Goal: Communication & Community: Share content

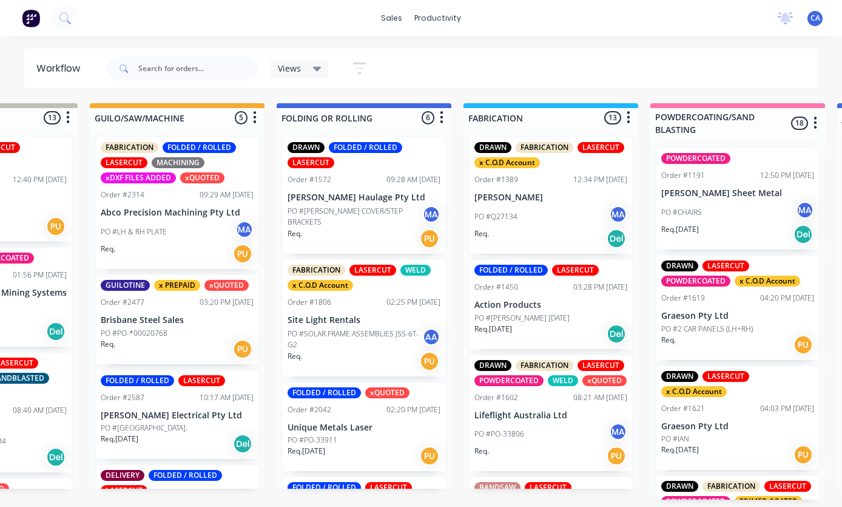
scroll to position [254, 0]
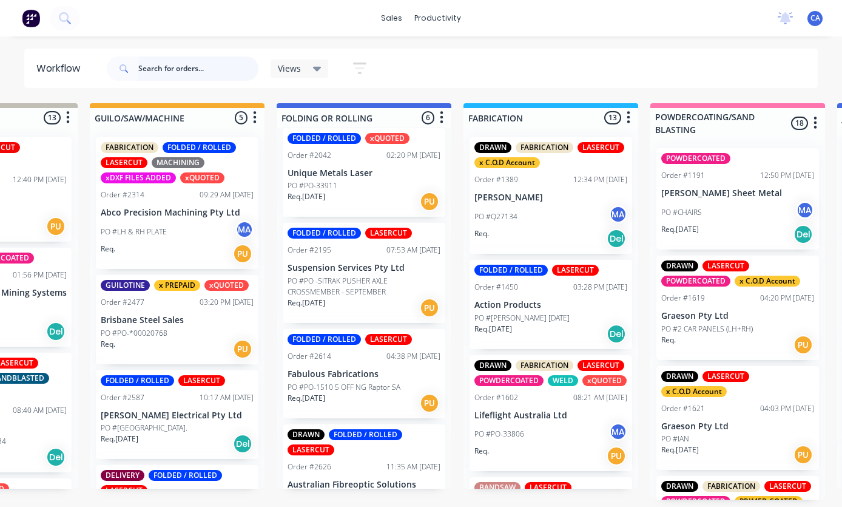
click at [165, 66] on input "text" at bounding box center [198, 68] width 120 height 24
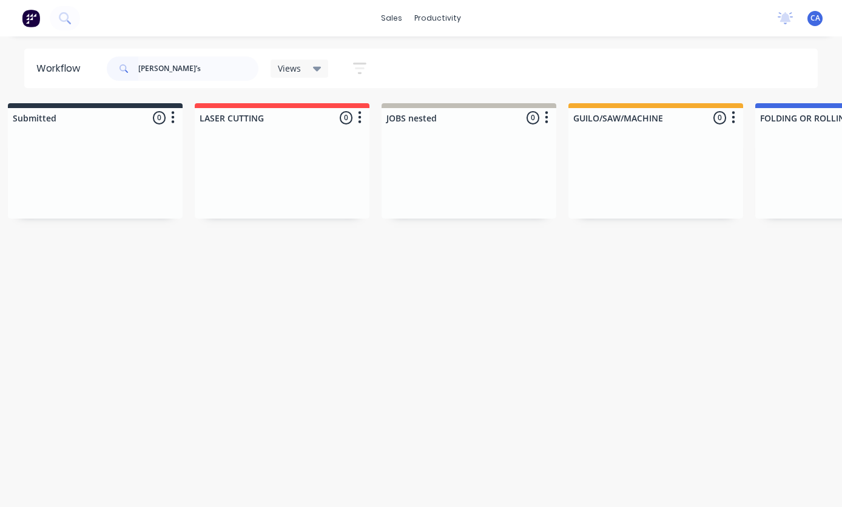
scroll to position [0, 0]
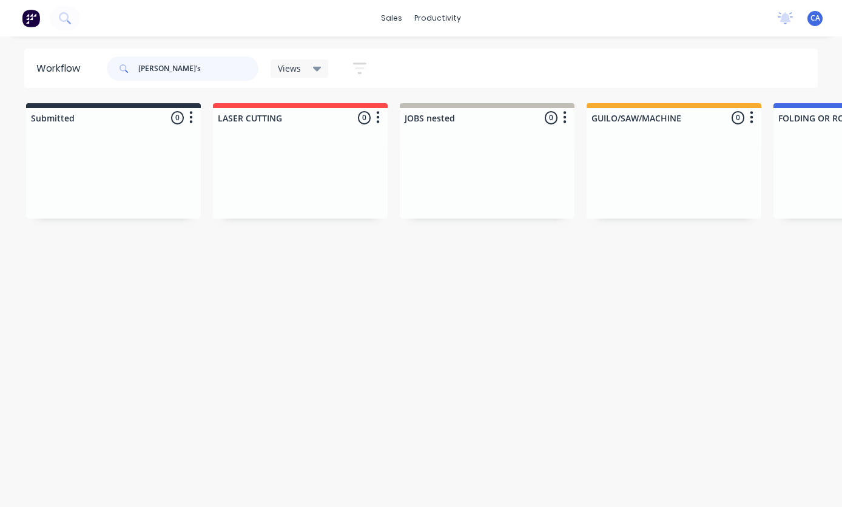
click at [222, 75] on input "[PERSON_NAME]’s" at bounding box center [198, 68] width 120 height 24
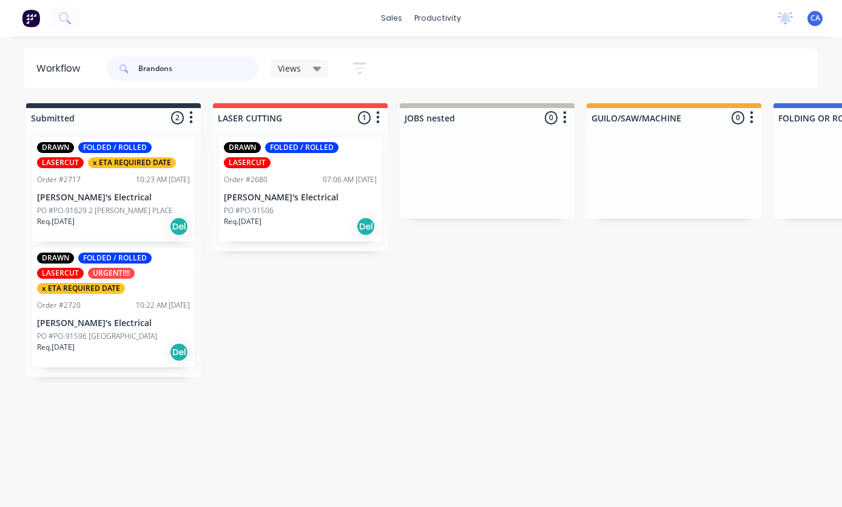
type input "Brandons"
click at [95, 334] on p "PO #PO-91596 [GEOGRAPHIC_DATA]" at bounding box center [97, 336] width 120 height 11
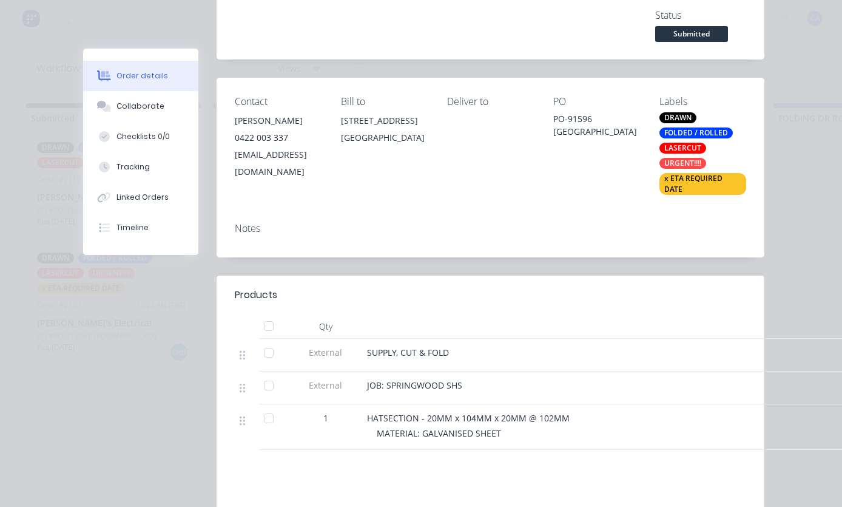
scroll to position [180, 0]
click at [171, 104] on button "Collaborate" at bounding box center [140, 106] width 115 height 30
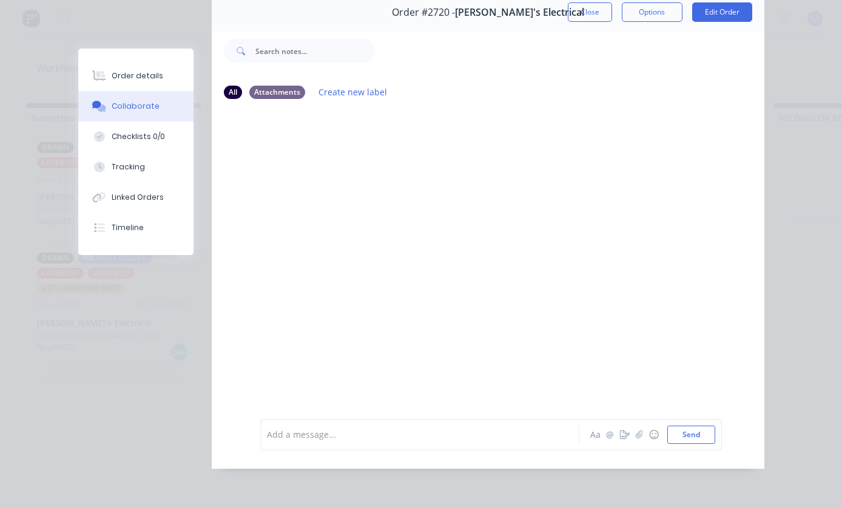
scroll to position [102, 0]
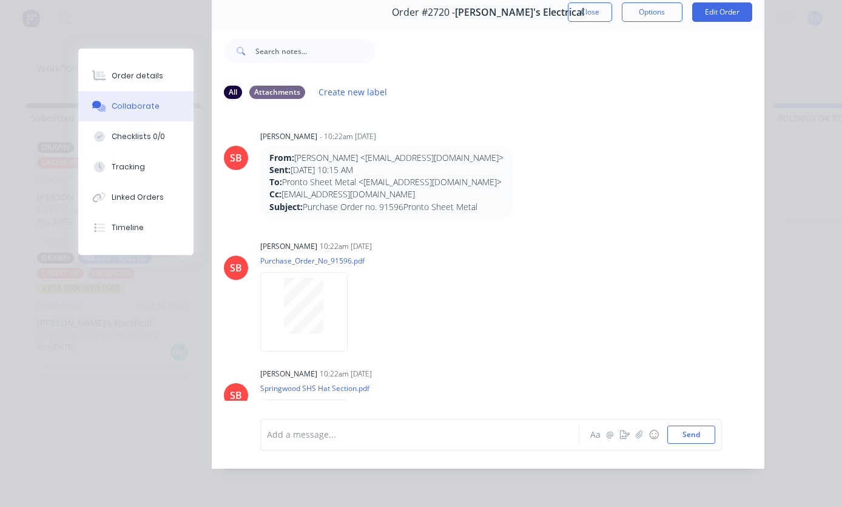
click at [640, 438] on icon "button" at bounding box center [638, 434] width 7 height 8
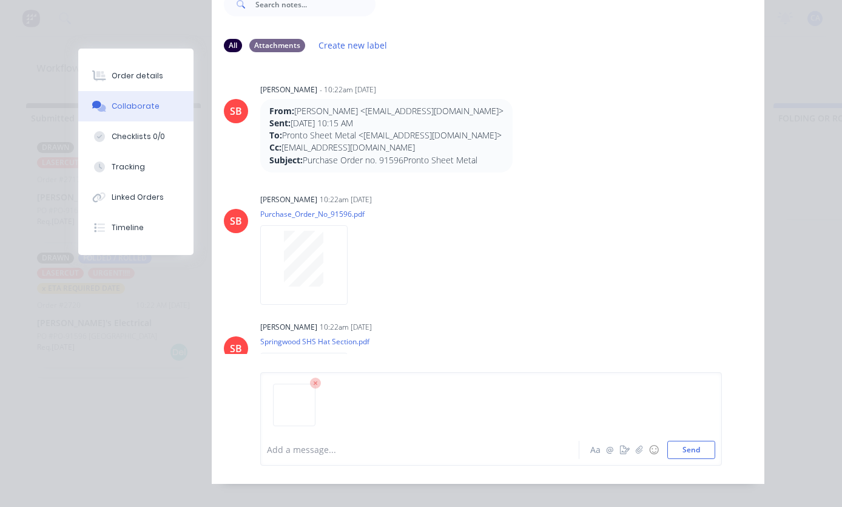
click at [693, 459] on button "Send" at bounding box center [692, 450] width 48 height 18
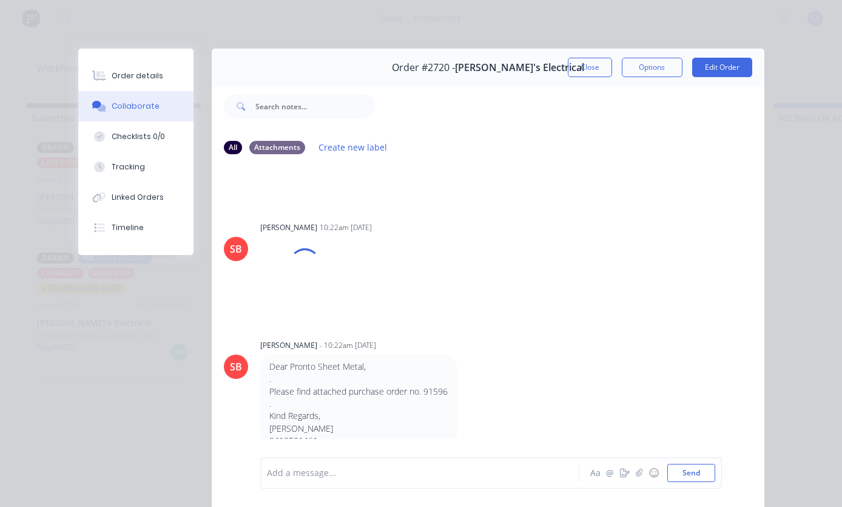
scroll to position [0, 0]
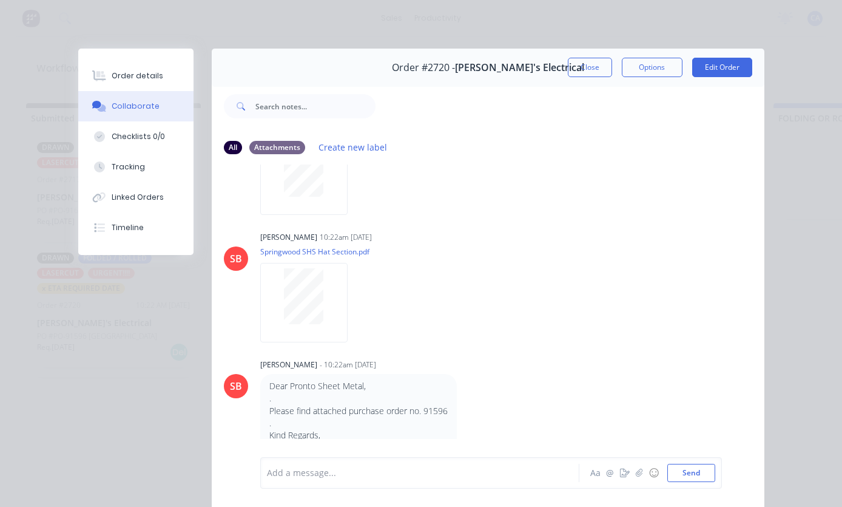
click at [592, 66] on button "Close" at bounding box center [590, 67] width 44 height 19
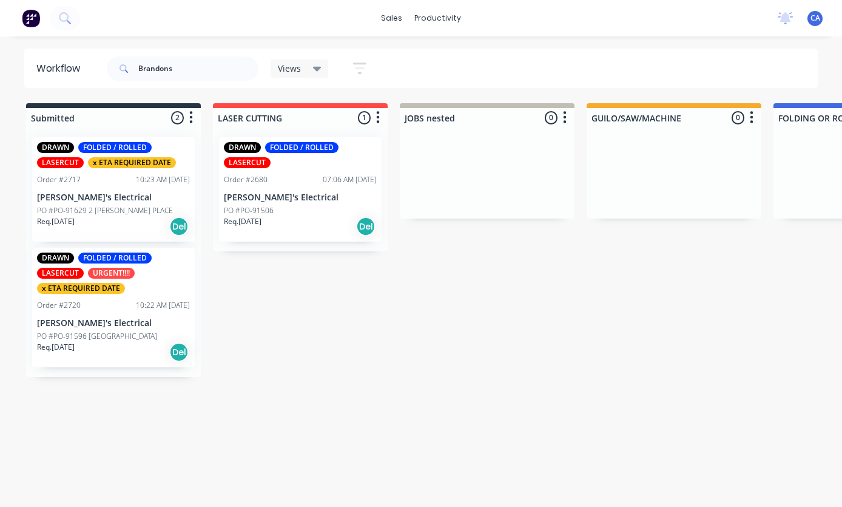
click at [128, 198] on p "[PERSON_NAME]'s Electrical" at bounding box center [113, 197] width 153 height 10
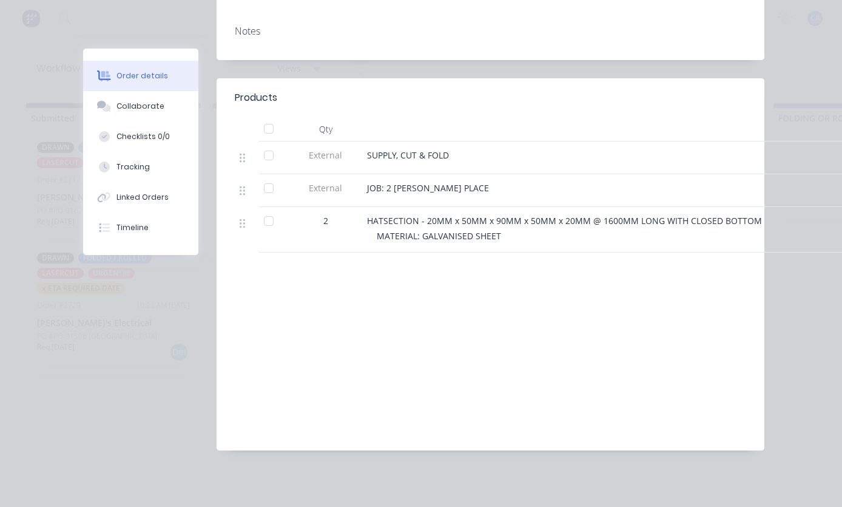
scroll to position [363, 0]
click at [163, 112] on div "Collaborate" at bounding box center [141, 106] width 48 height 11
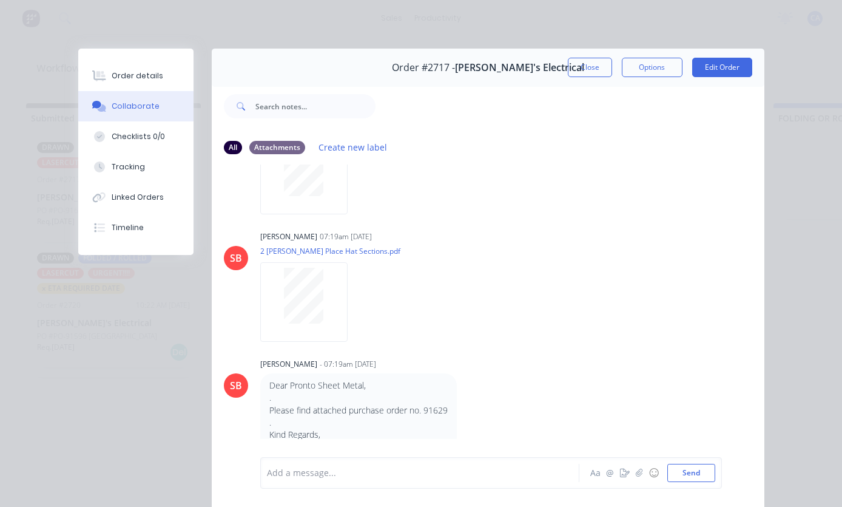
scroll to position [192, 0]
click at [638, 474] on icon "button" at bounding box center [639, 473] width 7 height 8
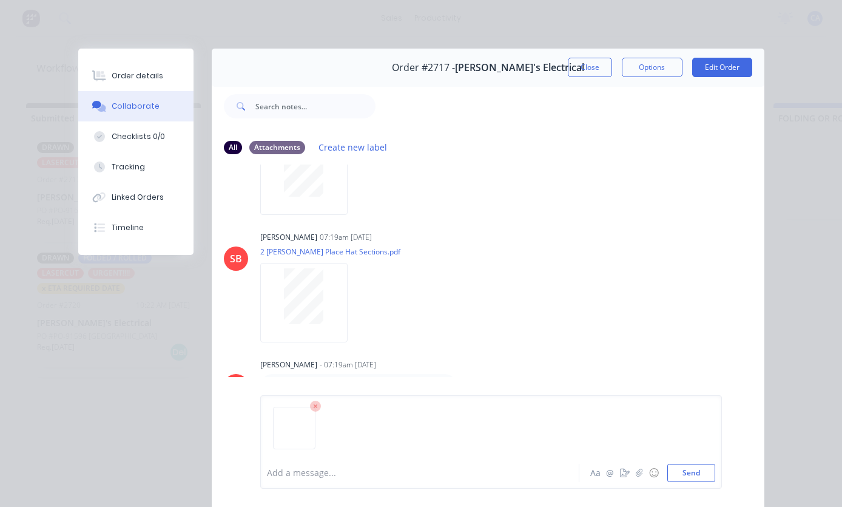
scroll to position [29, 0]
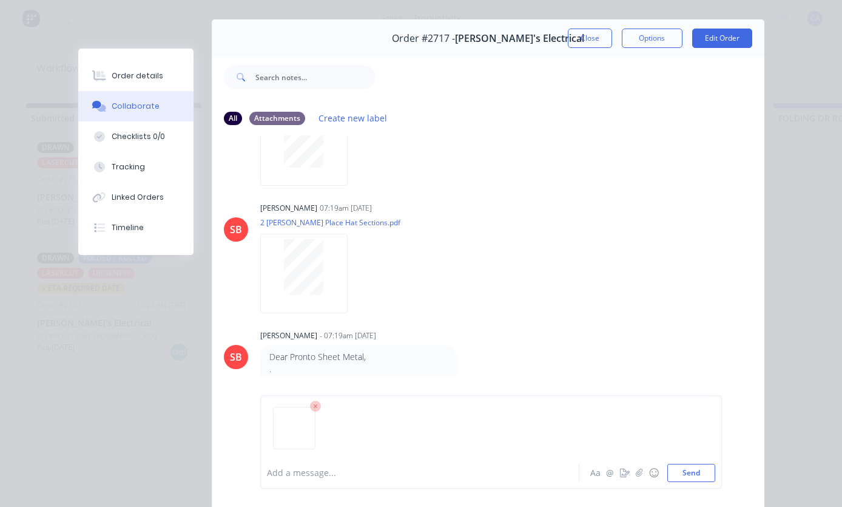
click at [700, 481] on button "Send" at bounding box center [692, 473] width 48 height 18
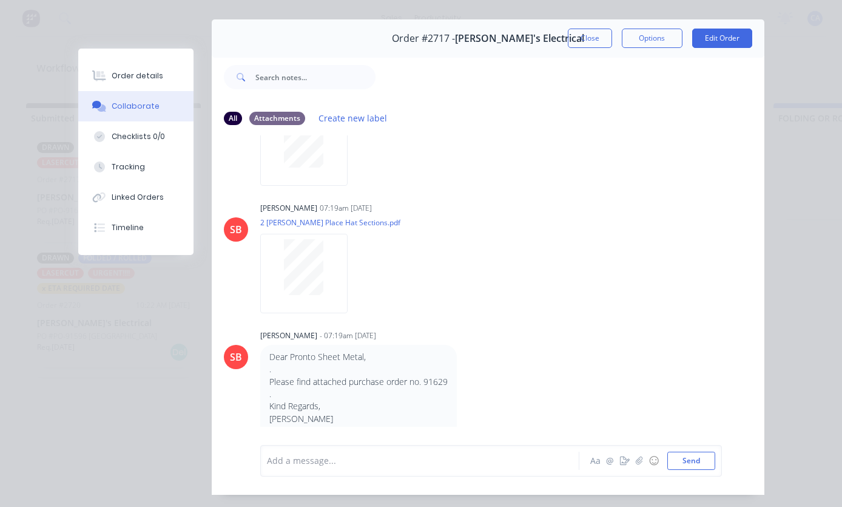
click at [598, 46] on button "Close" at bounding box center [590, 38] width 44 height 19
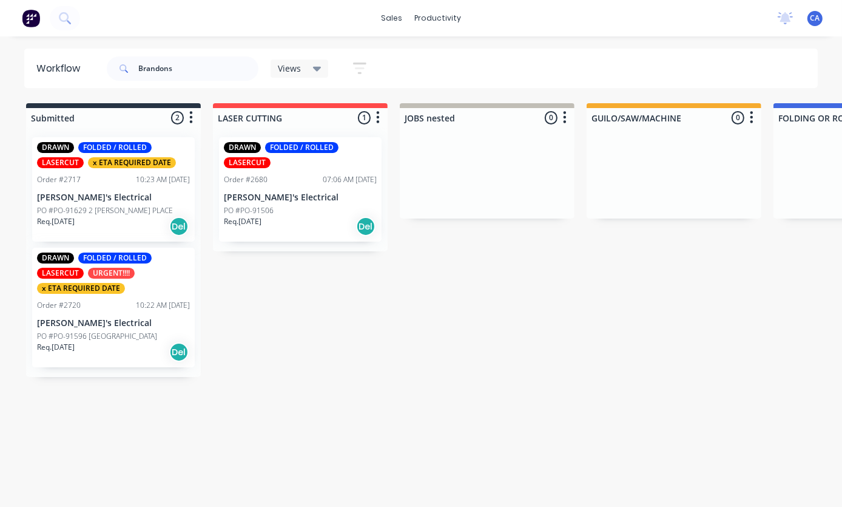
click at [330, 179] on div "07:06 AM [DATE]" at bounding box center [350, 179] width 54 height 11
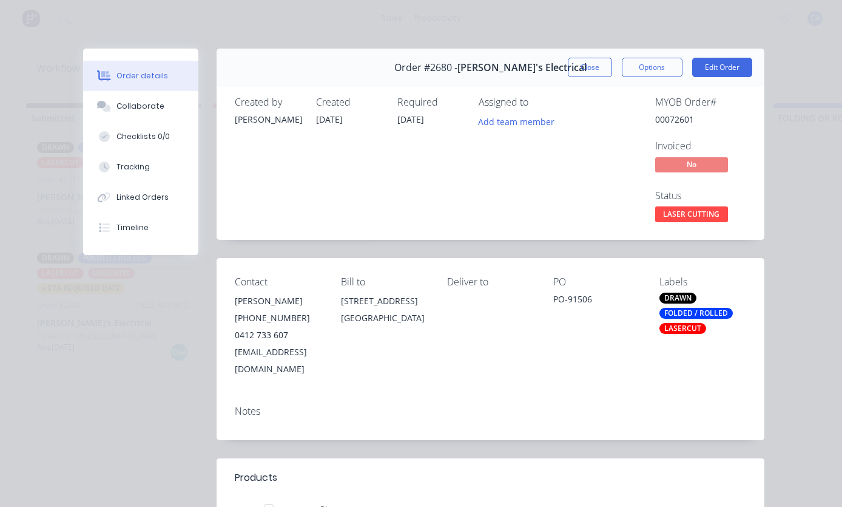
click at [164, 110] on button "Collaborate" at bounding box center [140, 106] width 115 height 30
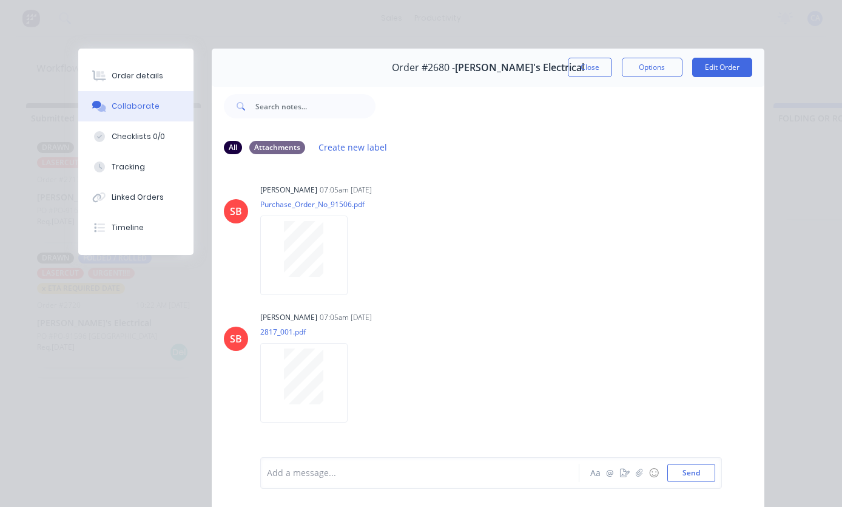
scroll to position [110, 0]
